Goal: Task Accomplishment & Management: Complete application form

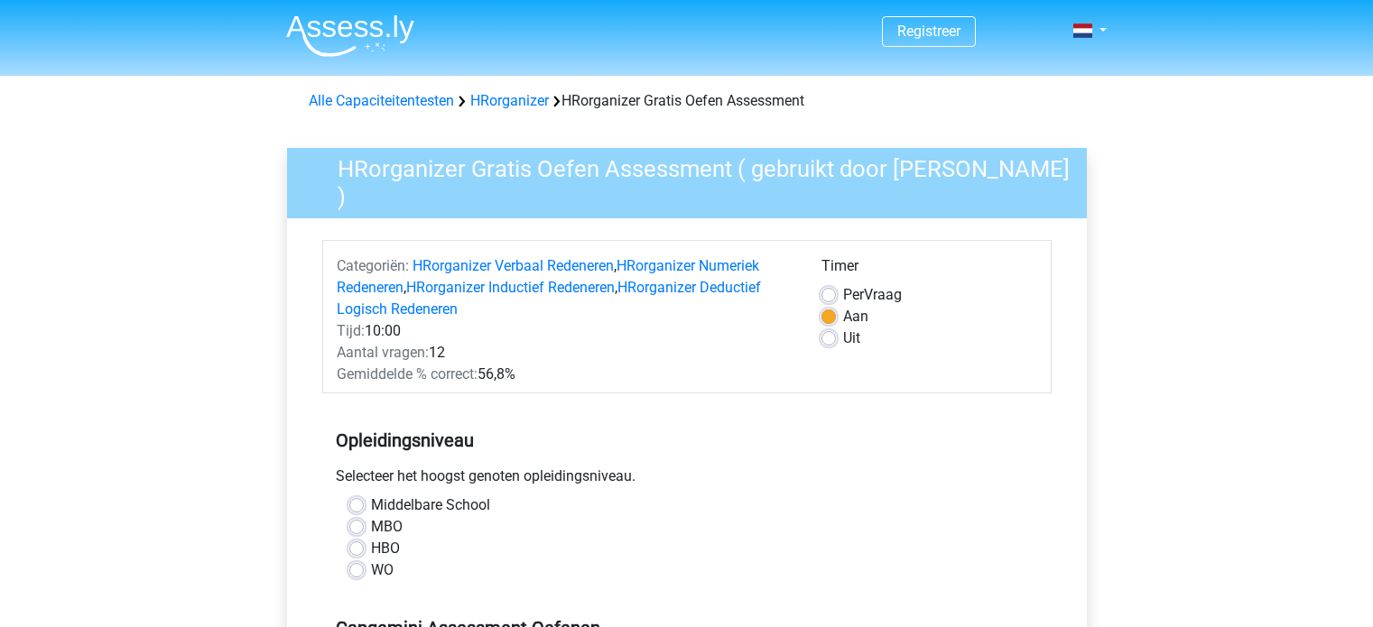
scroll to position [361, 0]
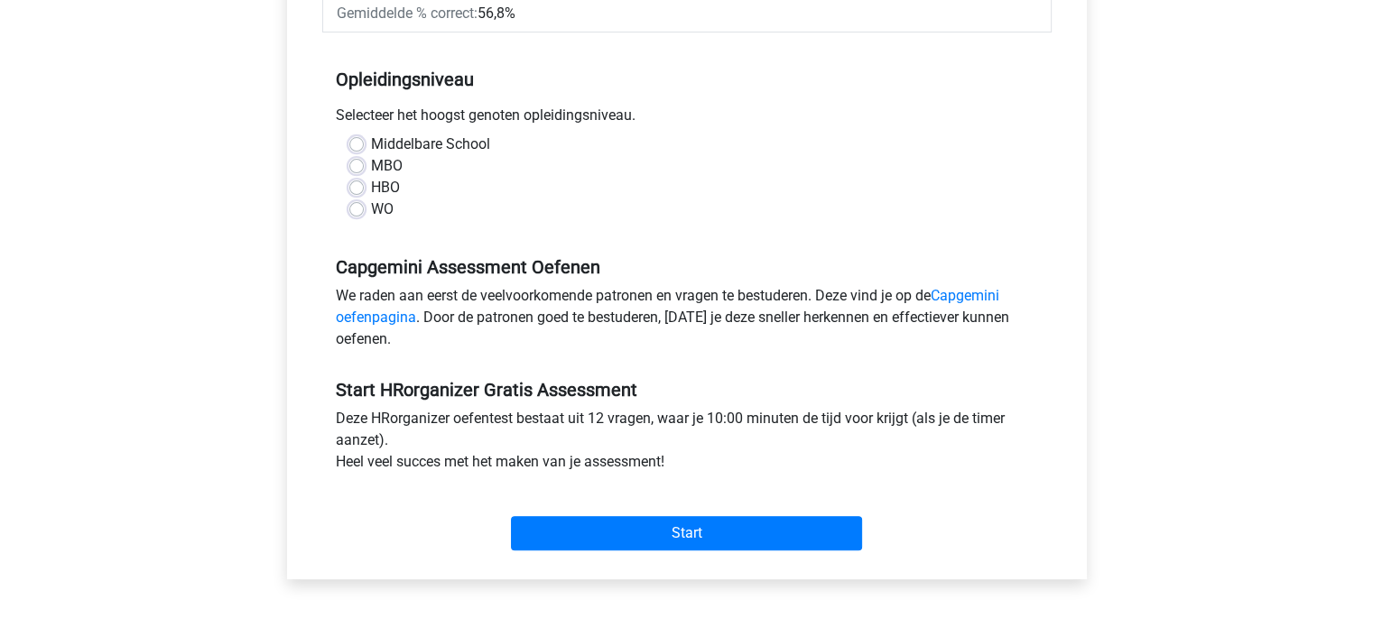
click at [371, 155] on label "MBO" at bounding box center [387, 166] width 32 height 22
click at [357, 155] on input "MBO" at bounding box center [356, 164] width 14 height 18
radio input "true"
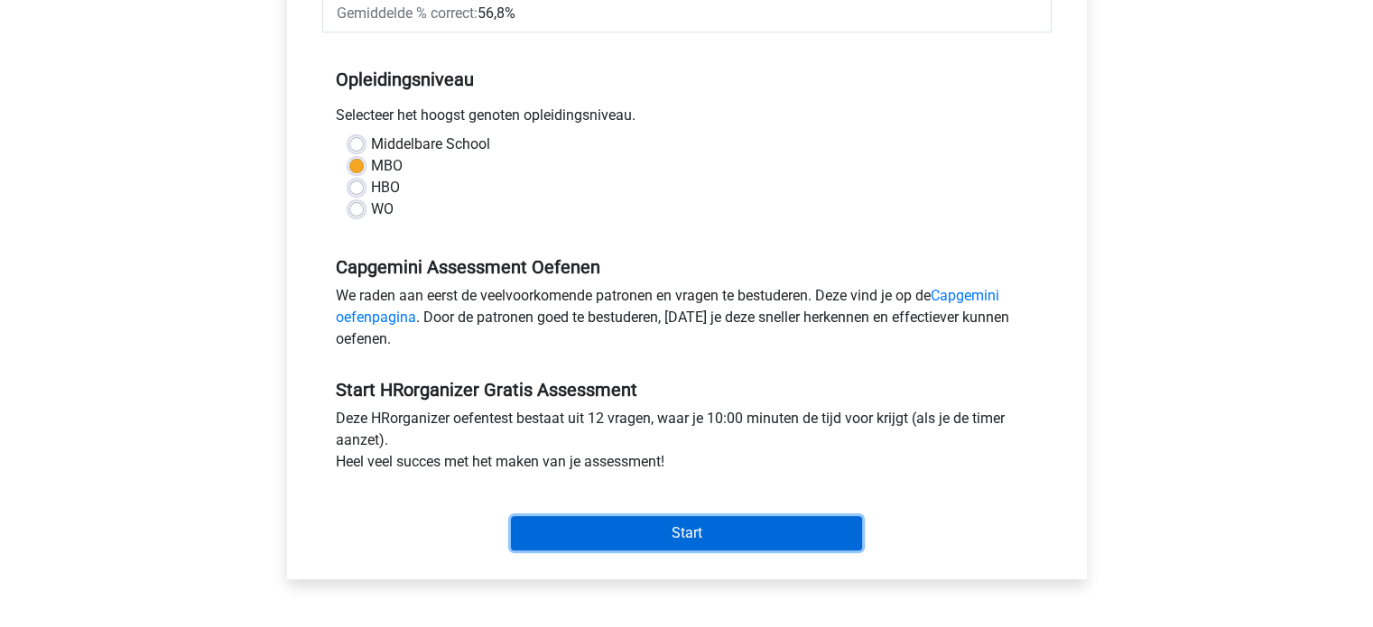
click at [658, 516] on input "Start" at bounding box center [686, 533] width 351 height 34
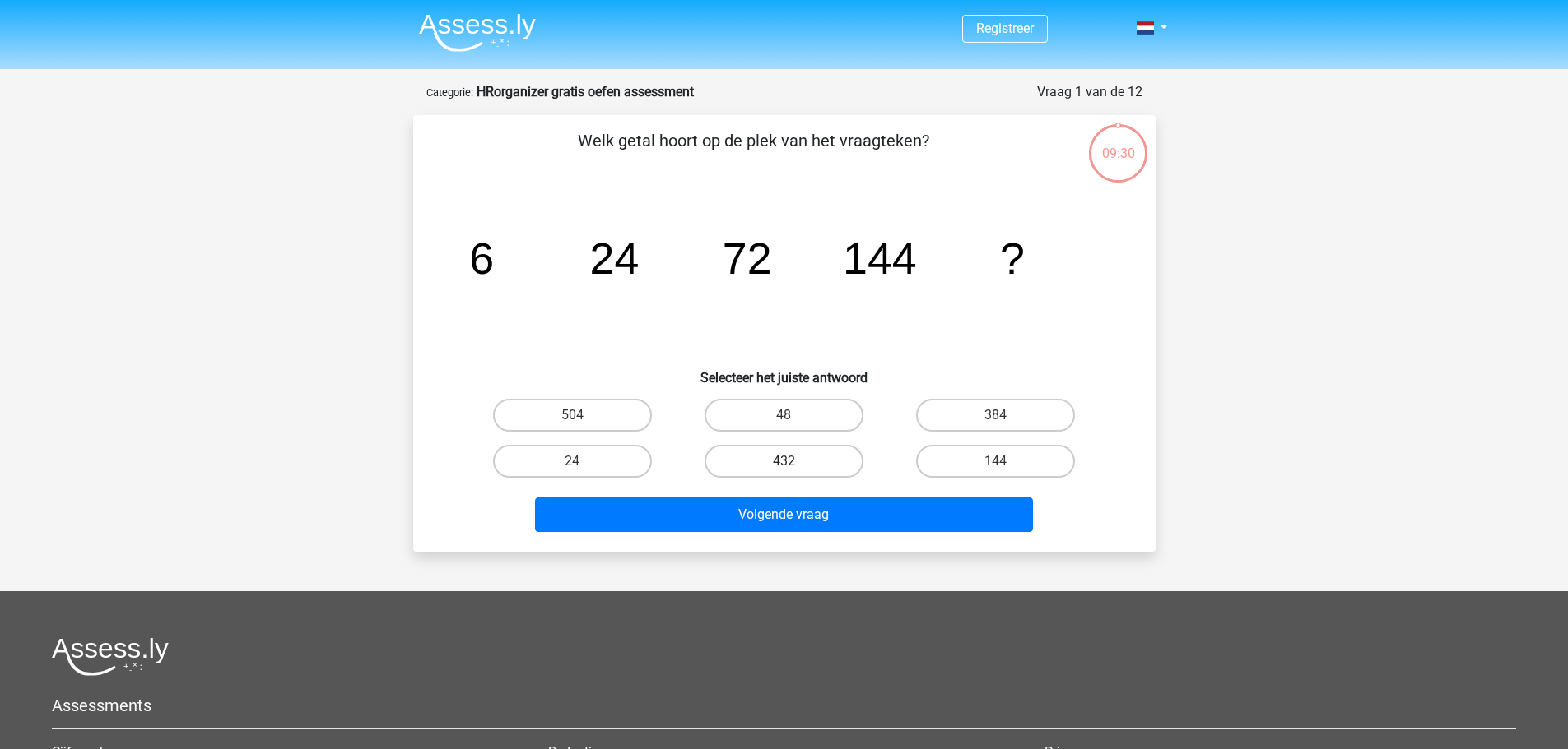
click at [738, 451] on label "432" at bounding box center [784, 461] width 159 height 33
click at [783, 461] on input "432" at bounding box center [789, 467] width 11 height 11
radio input "true"
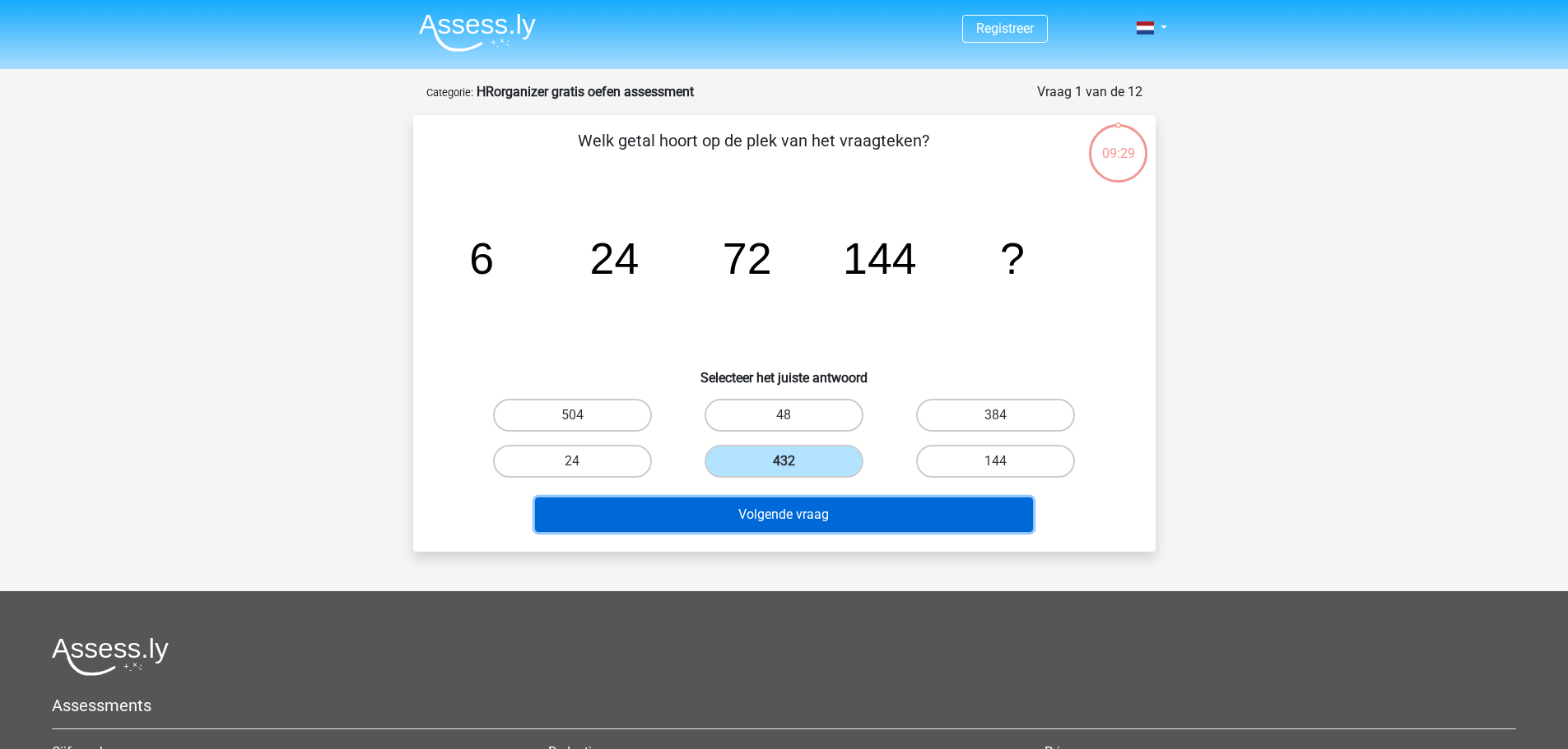
click at [831, 519] on button "Volgende vraag" at bounding box center [784, 515] width 498 height 35
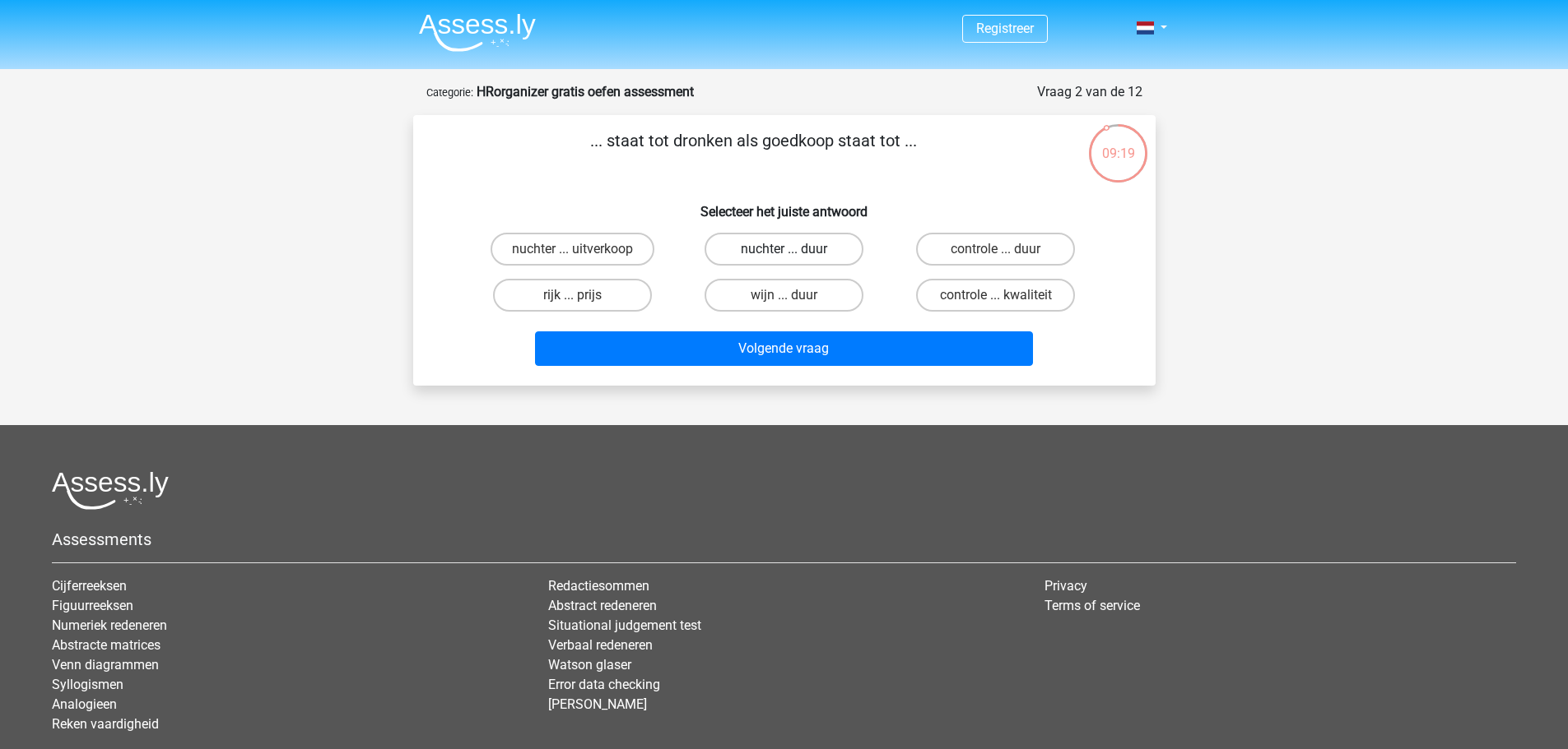
click at [809, 245] on label "nuchter ... duur" at bounding box center [784, 249] width 159 height 33
click at [794, 250] on input "nuchter ... duur" at bounding box center [789, 255] width 11 height 11
radio input "true"
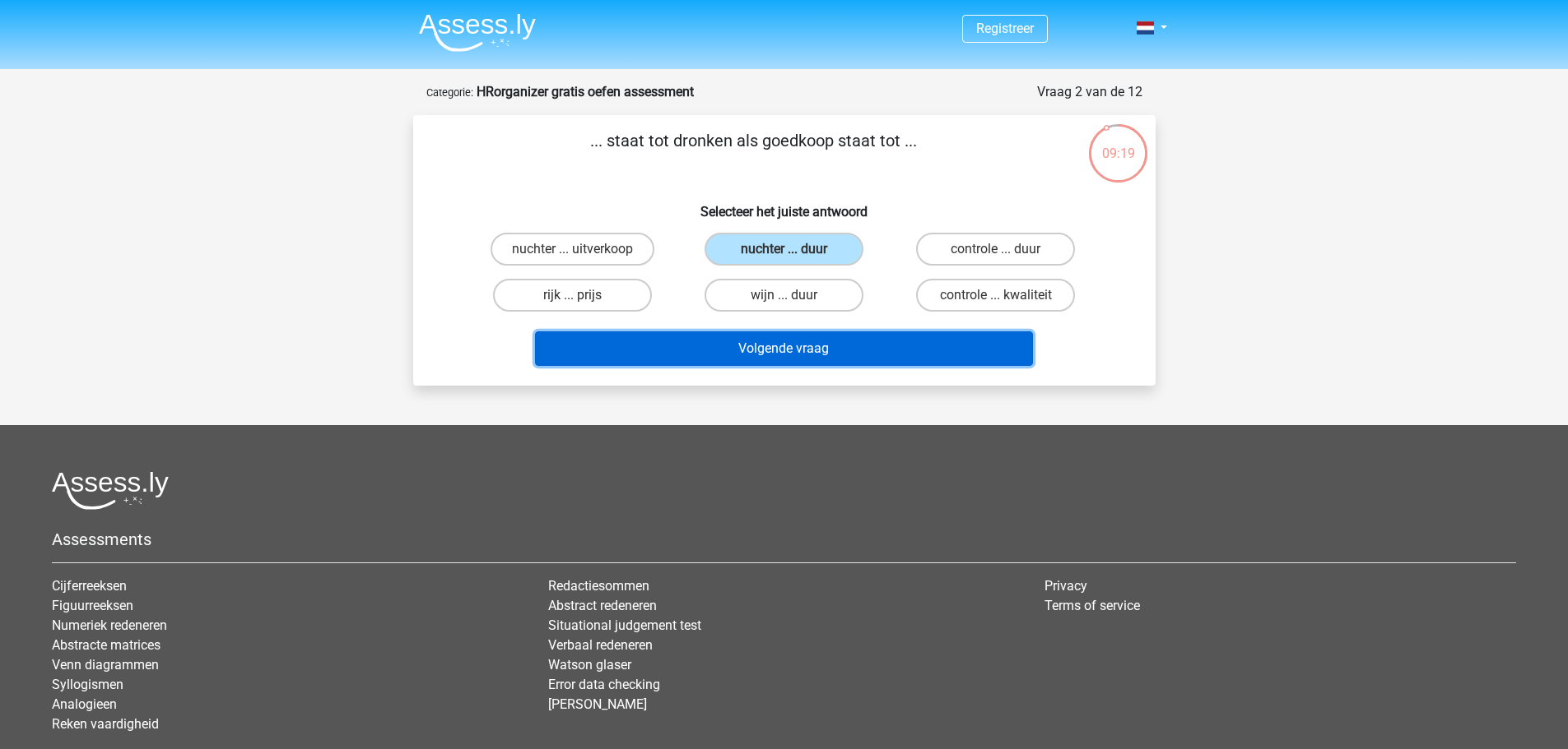
click at [799, 346] on button "Volgende vraag" at bounding box center [784, 349] width 498 height 35
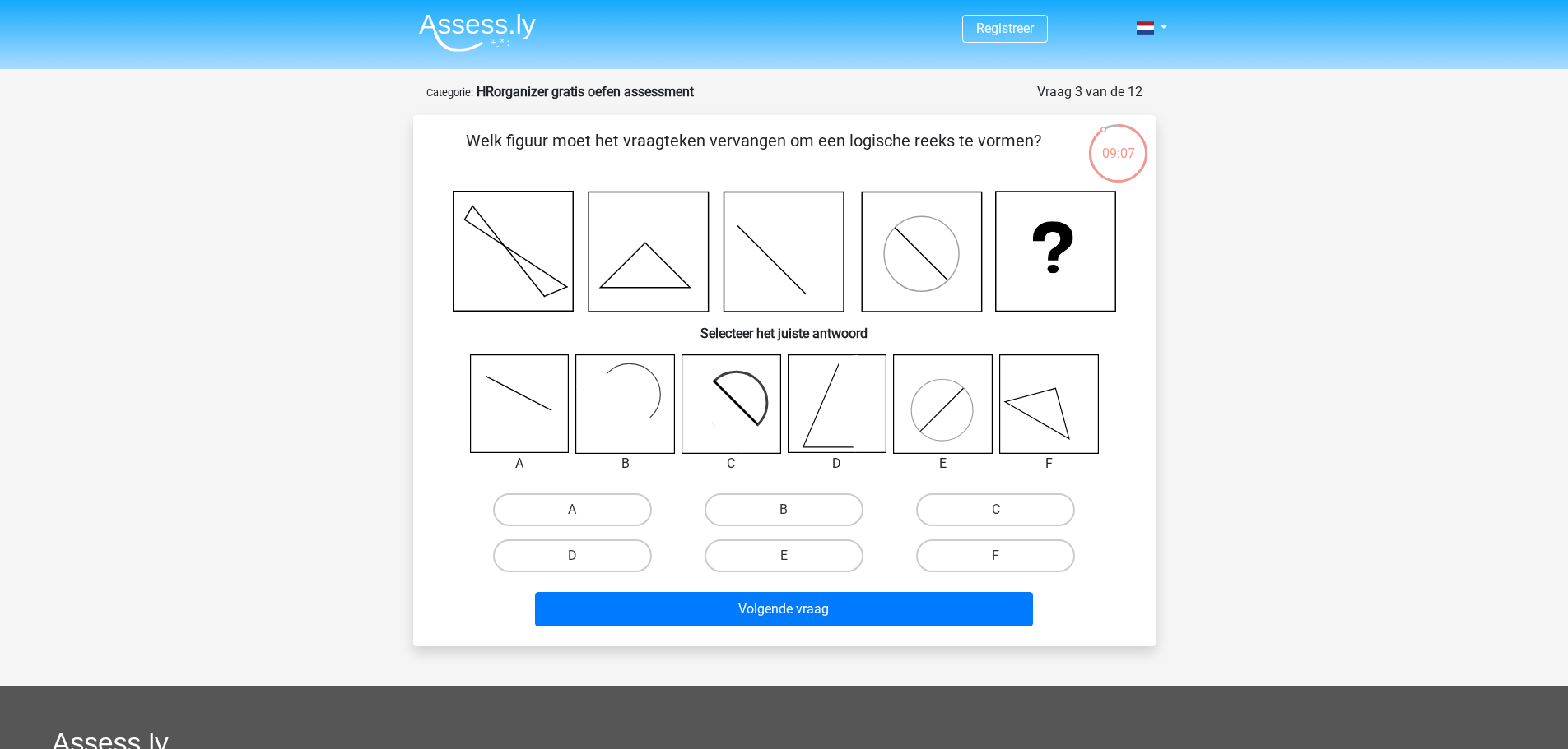
click at [845, 409] on icon at bounding box center [836, 404] width 98 height 97
click at [626, 385] on rect at bounding box center [624, 404] width 98 height 97
click at [788, 550] on label "E" at bounding box center [784, 556] width 159 height 33
click at [788, 556] on input "E" at bounding box center [789, 561] width 11 height 11
radio input "true"
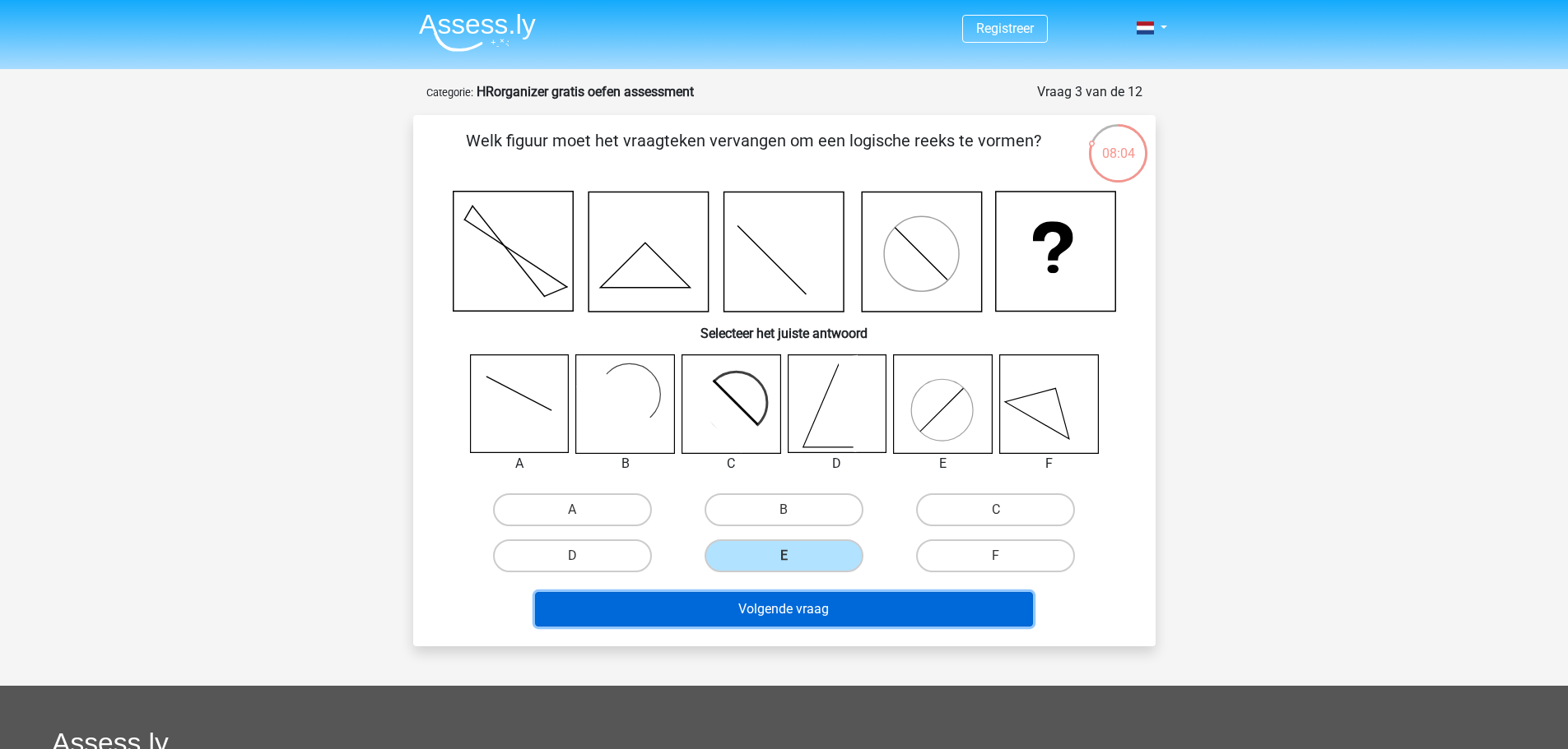
click at [801, 570] on button "Volgende vraag" at bounding box center [784, 610] width 498 height 35
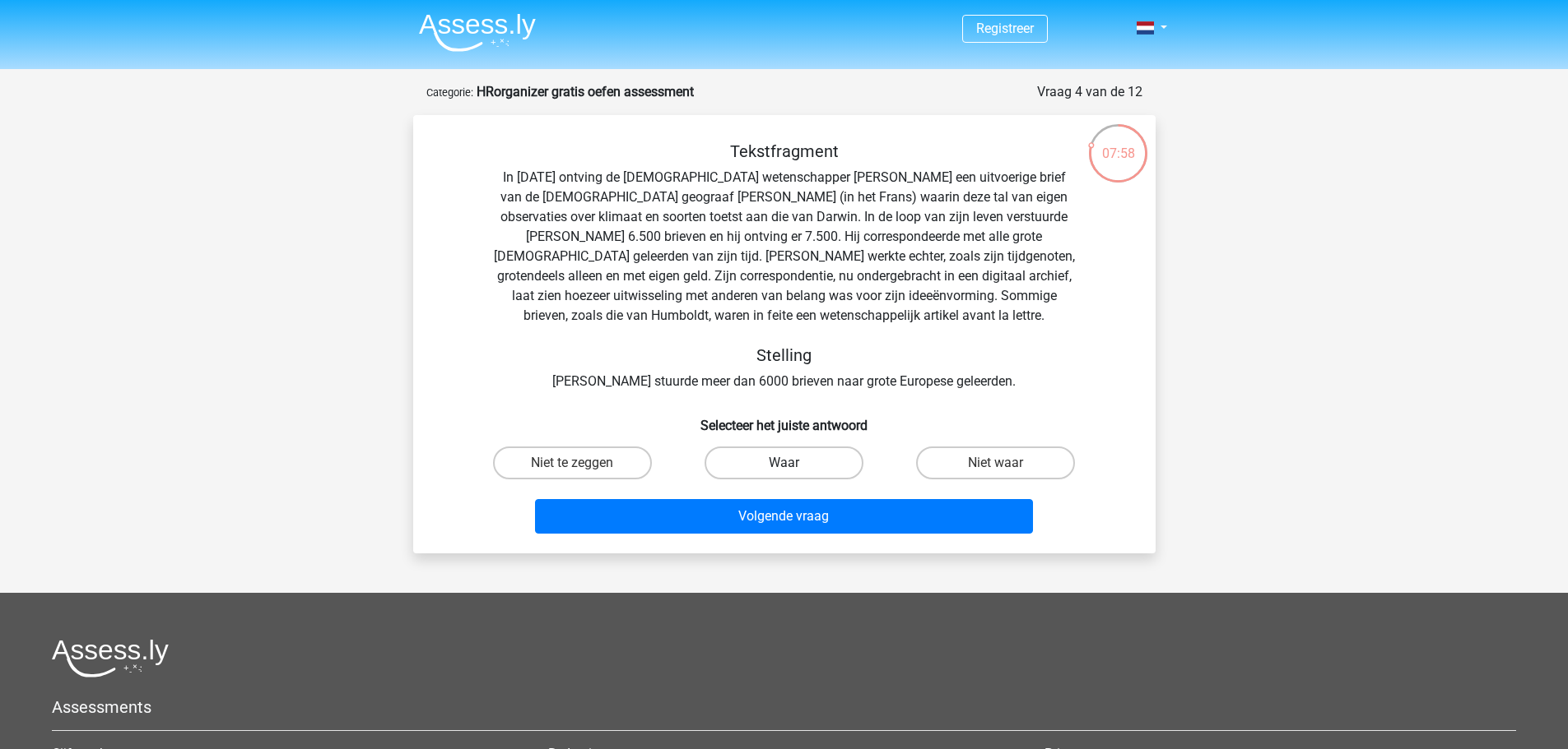
click at [775, 466] on label "Waar" at bounding box center [784, 463] width 159 height 33
click at [783, 466] on input "Waar" at bounding box center [789, 468] width 11 height 11
radio input "true"
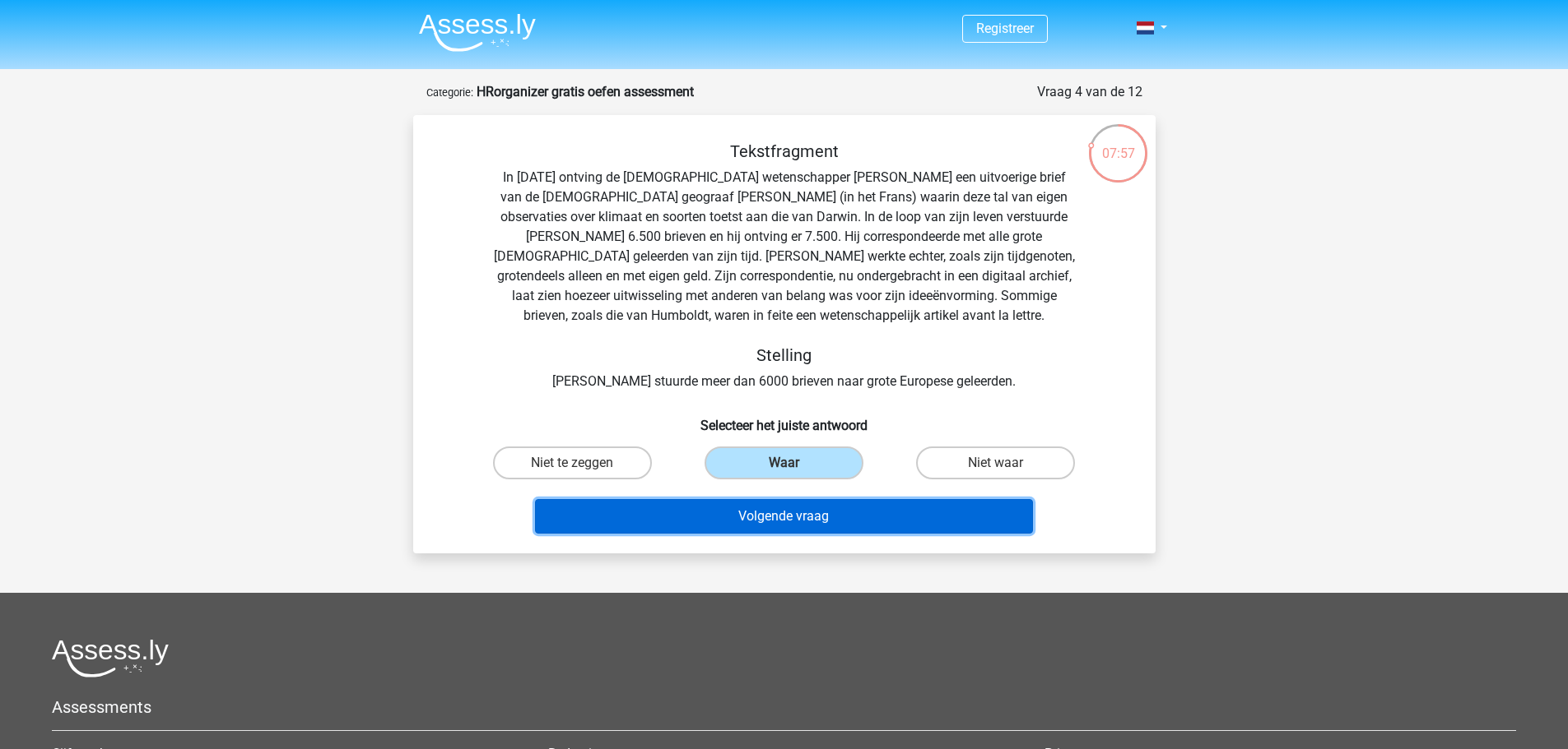
click at [808, 518] on button "Volgende vraag" at bounding box center [784, 517] width 498 height 35
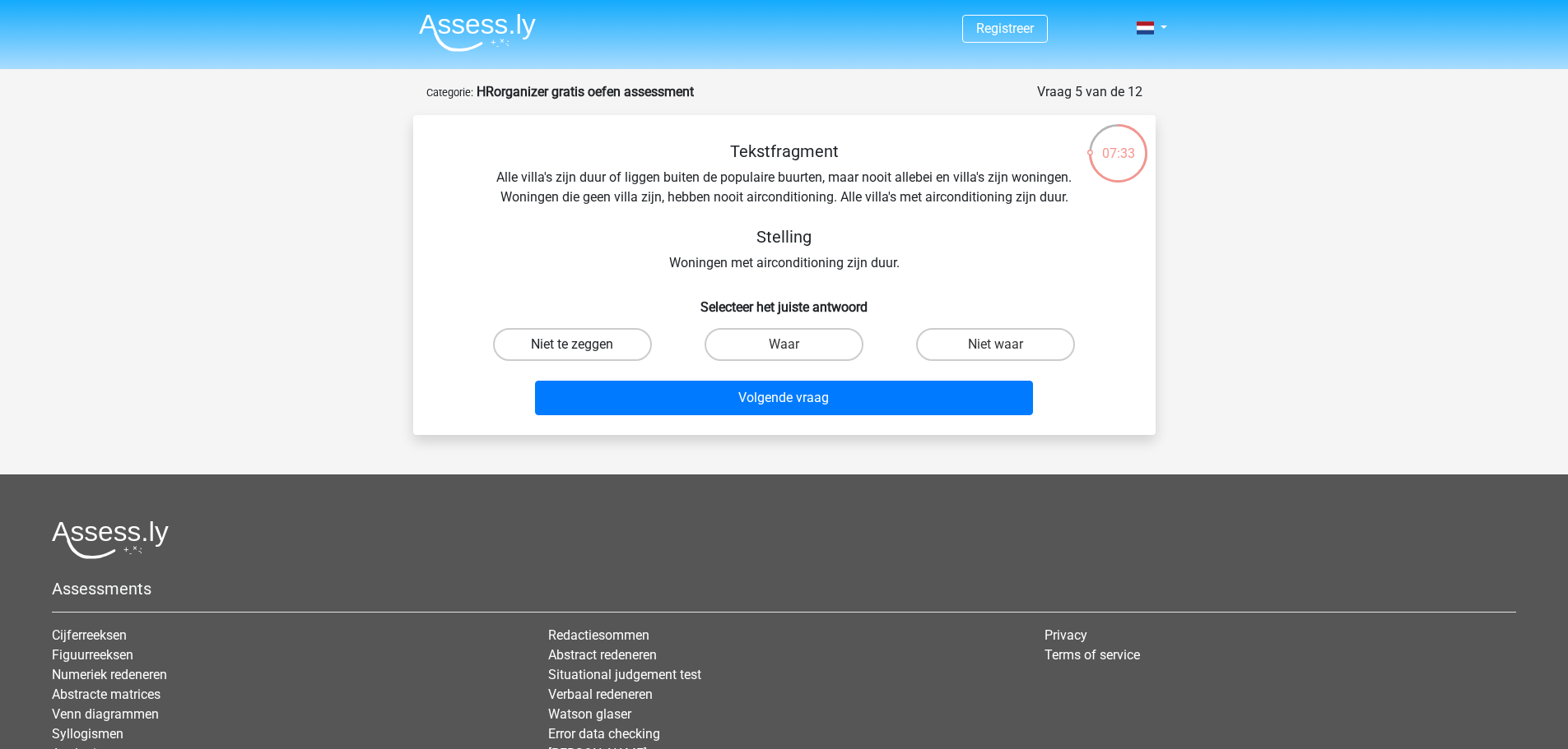
click at [592, 338] on label "Niet te zeggen" at bounding box center [573, 344] width 159 height 33
click at [583, 344] on input "Niet te zeggen" at bounding box center [577, 350] width 11 height 11
radio input "true"
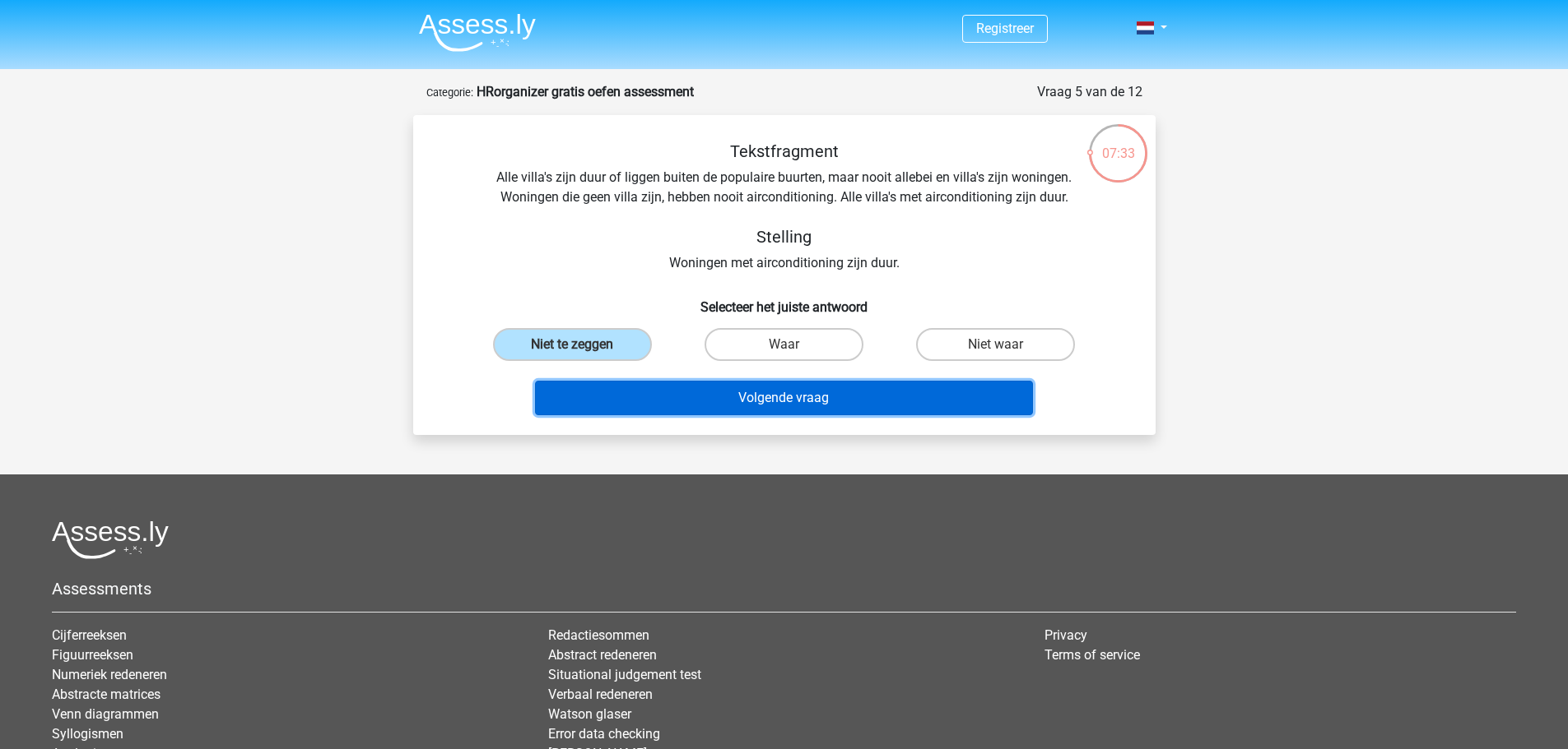
click at [765, 385] on button "Volgende vraag" at bounding box center [784, 398] width 498 height 35
